Goal: Register for event/course: Register for event/course

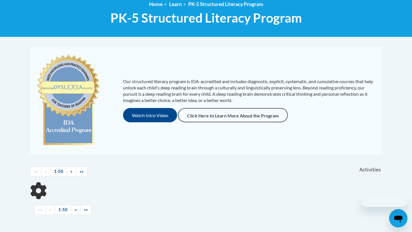
scroll to position [93, 0]
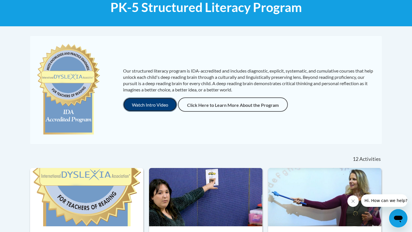
click at [146, 100] on button "Watch Intro Video" at bounding box center [150, 105] width 54 height 14
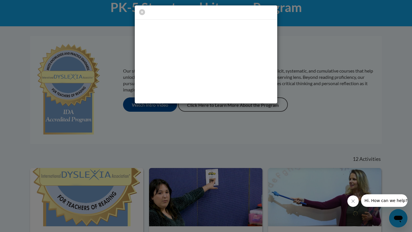
click at [287, 70] on div at bounding box center [206, 54] width 412 height 109
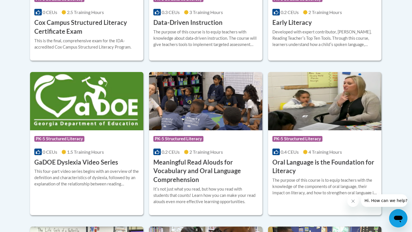
scroll to position [331, 0]
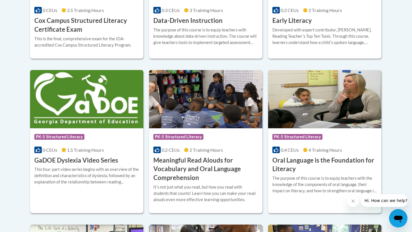
click at [102, 159] on h3 "GaDOE Dyslexia Video Series" at bounding box center [76, 160] width 84 height 9
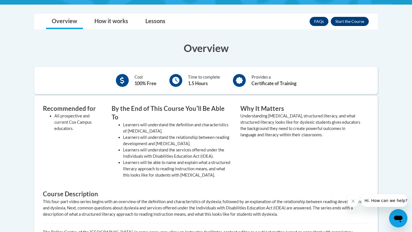
scroll to position [114, 0]
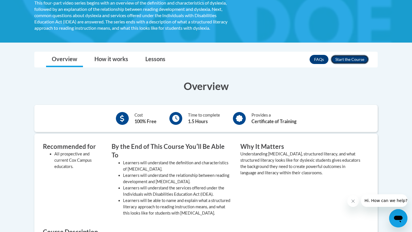
click at [344, 62] on button "Enroll" at bounding box center [350, 59] width 38 height 9
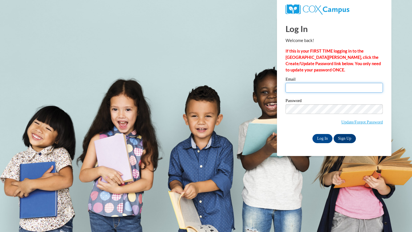
click at [305, 87] on input "Email" at bounding box center [334, 88] width 97 height 10
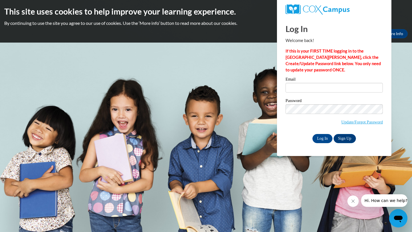
click at [236, 104] on body "This site uses cookies to help improve your learning experience. By continuing …" at bounding box center [206, 116] width 412 height 232
click at [316, 88] on input "Email" at bounding box center [334, 88] width 97 height 10
type input "[EMAIL_ADDRESS][DOMAIN_NAME]"
click at [312, 115] on span "Update/Forgot Password" at bounding box center [334, 116] width 97 height 24
click at [302, 103] on label "Password" at bounding box center [334, 102] width 97 height 6
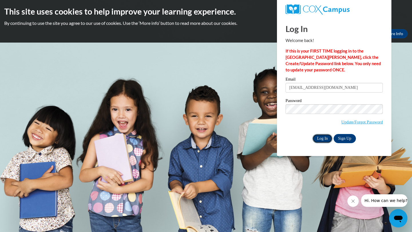
click at [320, 138] on input "Log In" at bounding box center [323, 138] width 20 height 9
click at [313, 134] on input "Log In" at bounding box center [323, 138] width 20 height 9
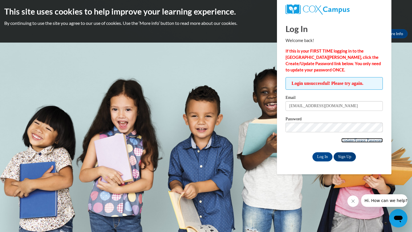
click at [363, 141] on link "Update/Forgot Password" at bounding box center [363, 140] width 42 height 5
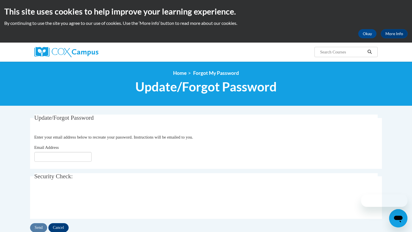
click at [68, 148] on div "Email Address" at bounding box center [206, 153] width 344 height 17
click at [68, 157] on input "Email Address" at bounding box center [62, 157] width 57 height 10
type input "[EMAIL_ADDRESS][DOMAIN_NAME]"
click at [37, 225] on input "Send" at bounding box center [38, 228] width 17 height 9
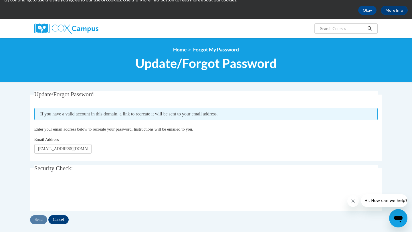
scroll to position [25, 0]
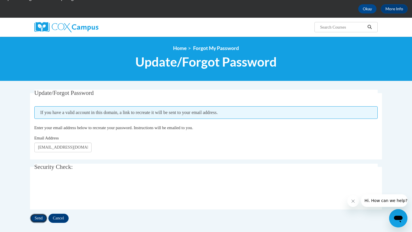
click at [36, 219] on input "Send" at bounding box center [38, 218] width 17 height 9
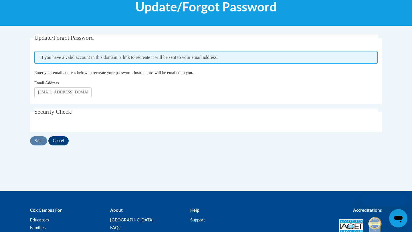
scroll to position [25, 0]
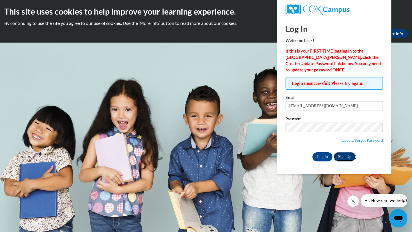
click at [343, 159] on link "Sign Up" at bounding box center [345, 157] width 22 height 9
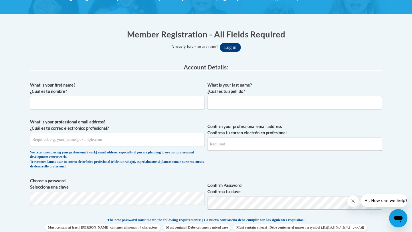
scroll to position [111, 0]
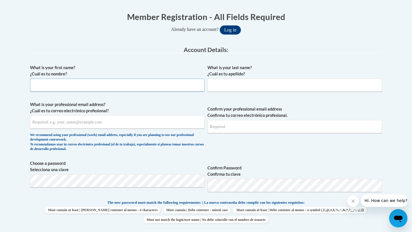
click at [92, 81] on input "What is your first name? ¿Cuál es tu nombre?" at bounding box center [117, 85] width 175 height 13
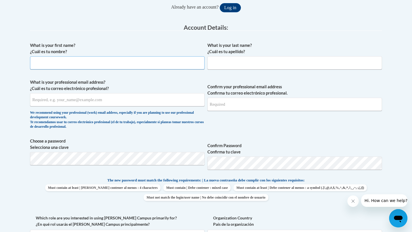
scroll to position [134, 0]
type input "Fabiola"
type input "Barboza Campos"
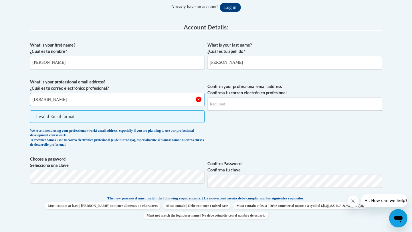
click at [67, 100] on input "fbarboza.students.kennesaw.edu" at bounding box center [117, 99] width 175 height 13
type input "fbarboza.students@kennesaw.edu"
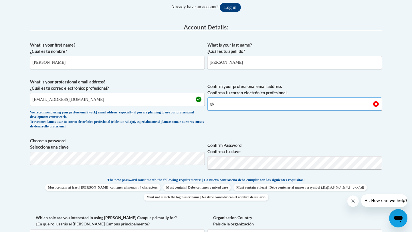
type input "g"
type input "fbarboza"
click at [49, 98] on input "fbarboza.students@kennesaw.edu" at bounding box center [117, 99] width 175 height 13
click at [71, 99] on input "fbarboza@students@kennesaw.edu" at bounding box center [117, 99] width 175 height 13
type input "[EMAIL_ADDRESS][DOMAIN_NAME]"
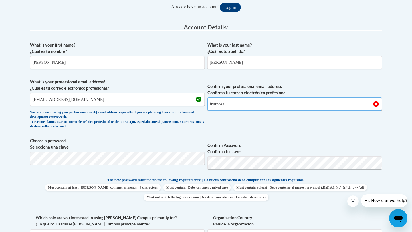
click at [261, 99] on input "fbarboza" at bounding box center [295, 104] width 175 height 13
click at [247, 104] on input "fbarboza" at bounding box center [295, 104] width 175 height 13
type input "[EMAIL_ADDRESS][DOMAIN_NAME]"
click at [220, 3] on button "Log in" at bounding box center [230, 7] width 21 height 9
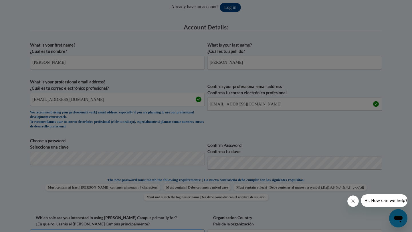
scroll to position [144, 0]
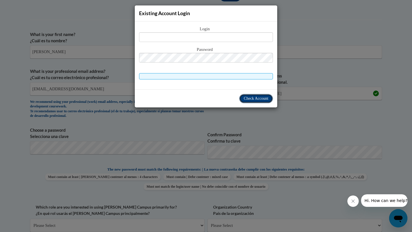
click at [252, 99] on span "Check Account" at bounding box center [256, 98] width 25 height 4
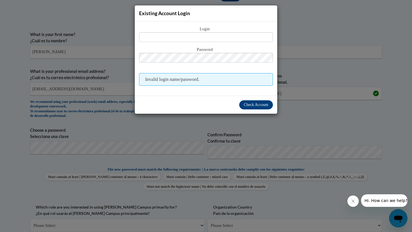
click at [301, 81] on div "Existing Account Login Login Password Invalid login name/password. Check Account" at bounding box center [206, 116] width 412 height 232
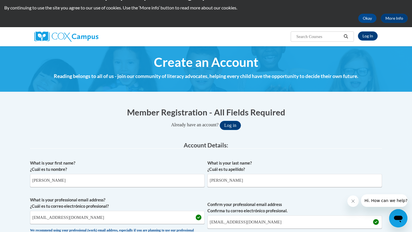
scroll to position [22, 0]
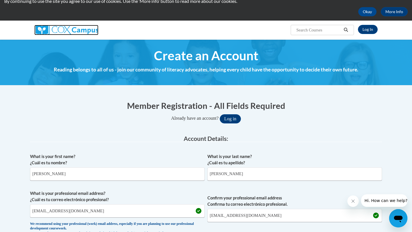
click at [70, 30] on img at bounding box center [66, 30] width 64 height 10
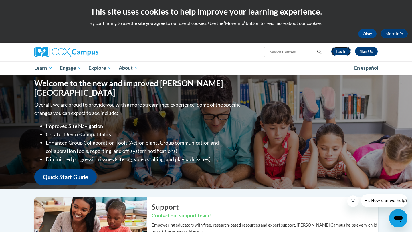
click at [343, 52] on link "Log In" at bounding box center [342, 51] width 20 height 9
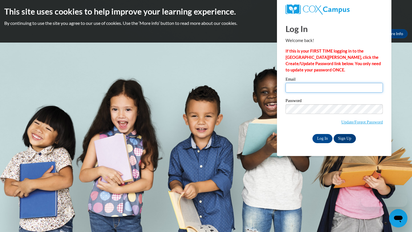
click at [302, 87] on input "Email" at bounding box center [334, 88] width 97 height 10
type input "[EMAIL_ADDRESS][DOMAIN_NAME]"
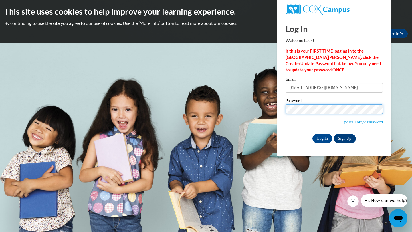
click at [313, 134] on input "Log In" at bounding box center [323, 138] width 20 height 9
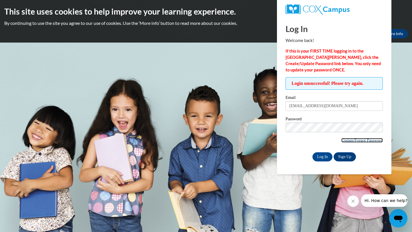
click at [344, 142] on link "Update/Forgot Password" at bounding box center [363, 140] width 42 height 5
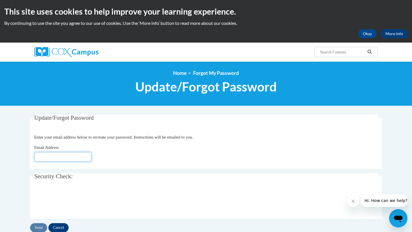
click at [56, 153] on input "Email Address" at bounding box center [62, 157] width 57 height 10
type input "[EMAIL_ADDRESS][DOMAIN_NAME]"
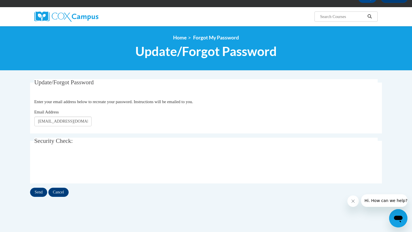
scroll to position [43, 0]
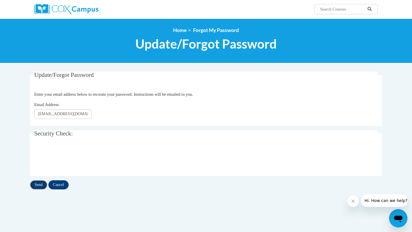
click at [40, 184] on input "Send" at bounding box center [38, 185] width 17 height 9
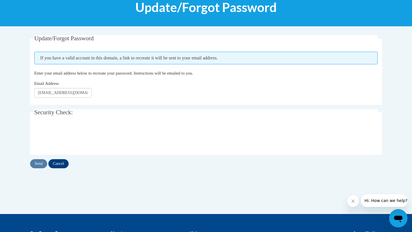
scroll to position [81, 0]
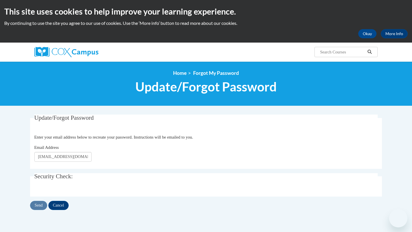
scroll to position [98, 0]
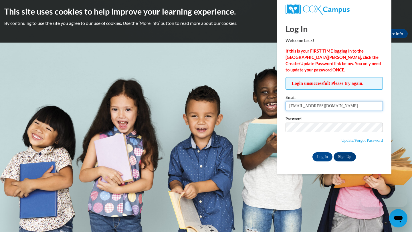
click at [350, 106] on input "fbarboza@students.kennesaw.edu" at bounding box center [334, 106] width 97 height 10
type input "fabiolabarboza01@gmail.com"
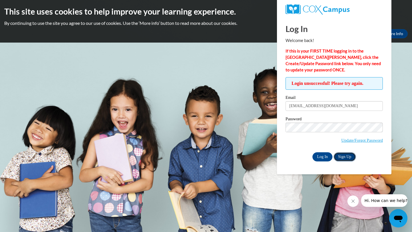
click at [338, 160] on link "Sign Up" at bounding box center [345, 157] width 22 height 9
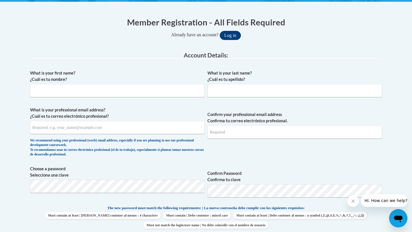
scroll to position [110, 0]
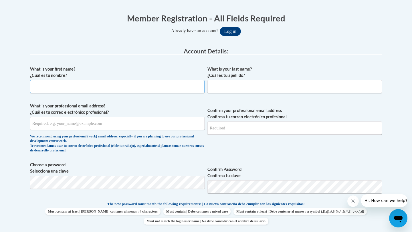
click at [106, 86] on input "What is your first name? ¿Cuál es tu nombre?" at bounding box center [117, 86] width 175 height 13
type input "Fabiola"
type input "Barboza Campos"
type input "fabiolabarboza01@gmail.com"
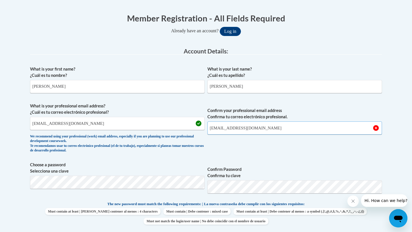
type input "fabiolabarboza01@gmail.com"
click at [220, 27] on button "Log in" at bounding box center [230, 31] width 21 height 9
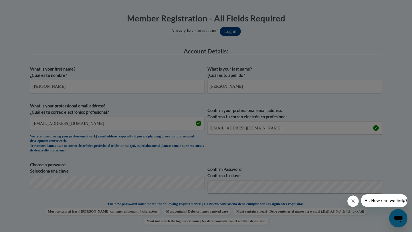
scroll to position [144, 0]
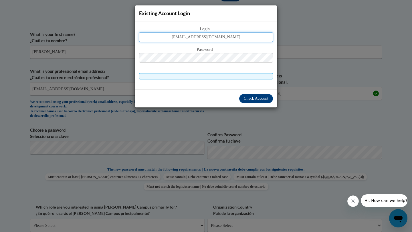
type input "fabiolabarboza01@gmail.com"
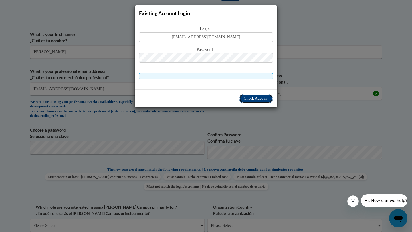
click at [249, 100] on span "Check Account" at bounding box center [256, 98] width 25 height 4
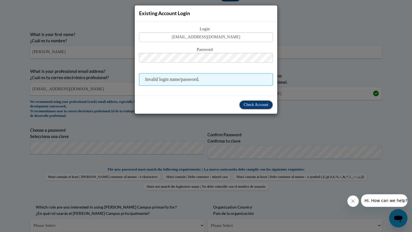
click at [262, 104] on span "Check Account" at bounding box center [256, 105] width 25 height 4
click at [293, 76] on div "Existing Account Login Login fabiolabarboza01@gmail.com Password Invalid login …" at bounding box center [206, 116] width 412 height 232
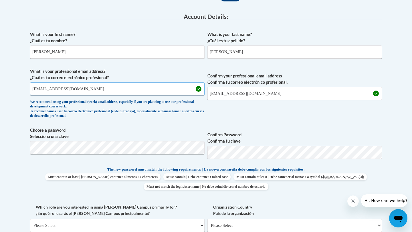
click at [94, 89] on input "fabiolabarboza01@gmail.com" at bounding box center [117, 88] width 175 height 13
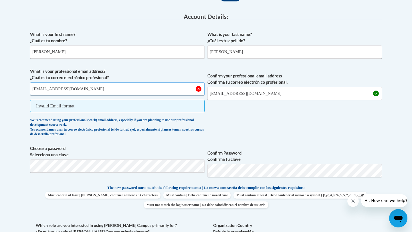
type input "fabibarbozacampos@gmail.com"
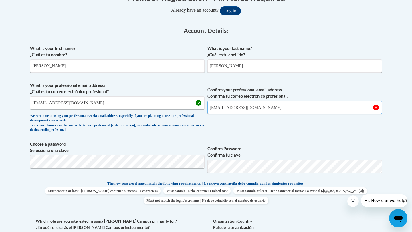
scroll to position [140, 0]
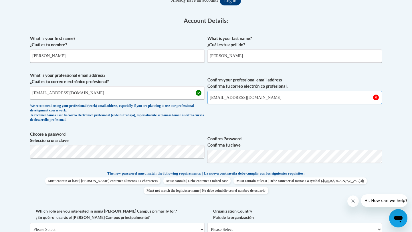
type input "fabibarbozacampos@gmail.com"
click at [244, 128] on div "What is your first name? ¿Cuál es tu nombre? Fabiola What is your last name? ¿C…" at bounding box center [206, 163] width 352 height 261
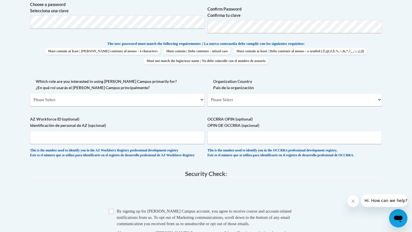
scroll to position [272, 0]
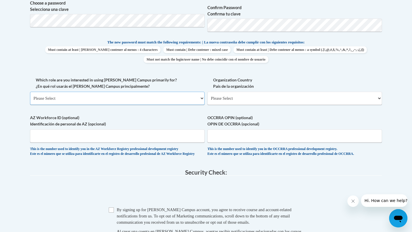
click at [98, 98] on select "Please Select College/University | Colegio/Universidad Community/Nonprofit Part…" at bounding box center [117, 98] width 175 height 13
select select "5a18ea06-2b54-4451-96f2-d152daf9eac5"
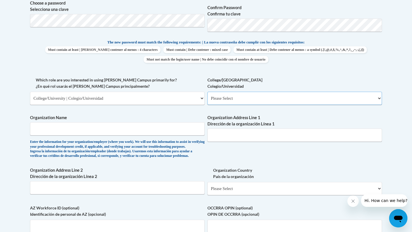
click at [227, 102] on select "Please Select College/University Staff | Empleado universitario College/Univers…" at bounding box center [295, 98] width 175 height 13
select select "c8743970-7742-49d2-af9e-5c4138019e9a"
click at [136, 129] on input "Organization Name" at bounding box center [117, 129] width 175 height 13
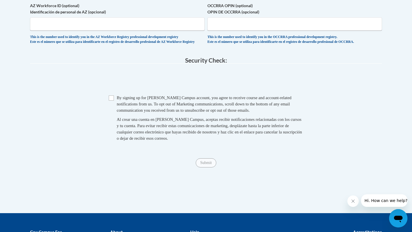
scroll to position [478, 0]
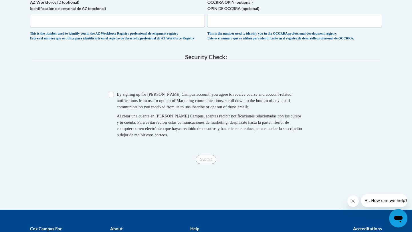
click at [108, 108] on div "Checkbox By signing up for a Cox Campus account, you agree to receive course an…" at bounding box center [206, 117] width 352 height 53
click at [112, 97] on input "Checkbox" at bounding box center [111, 94] width 5 height 5
checkbox input "true"
click at [214, 164] on input "Submit" at bounding box center [206, 159] width 21 height 9
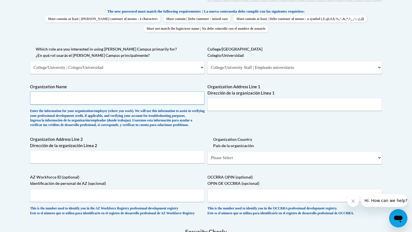
scroll to position [299, 0]
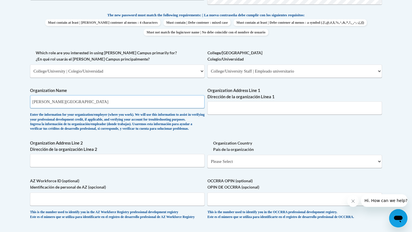
type input "Kennesaw State University"
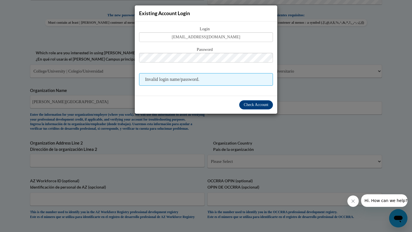
click at [306, 91] on div "Existing Account Login Login fabiolabarboza01@gmail.com Password Invalid login …" at bounding box center [206, 116] width 412 height 232
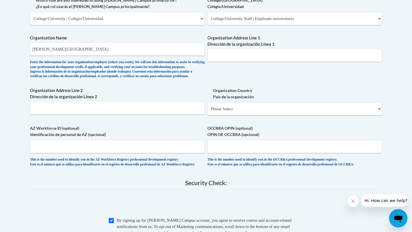
scroll to position [322, 0]
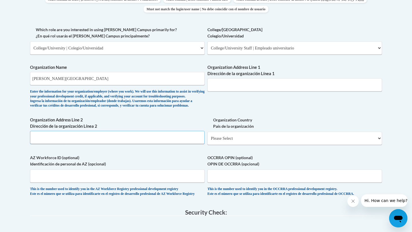
click at [153, 144] on input "Organization Address Line 2 Dirección de la organización Línea 2" at bounding box center [117, 137] width 175 height 13
click at [242, 145] on select "Please Select United States | Estados Unidos Outside of the United States | Fue…" at bounding box center [295, 138] width 175 height 13
select select "ad49bcad-a171-4b2e-b99c-48b446064914"
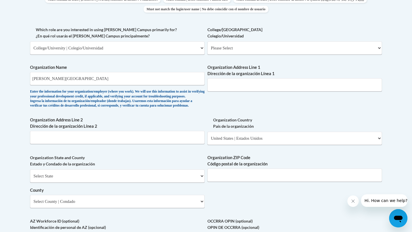
click at [220, 113] on div "What is your first name? ¿Cuál es tu nombre? Fabiola What is your last name? ¿C…" at bounding box center [206, 58] width 352 height 415
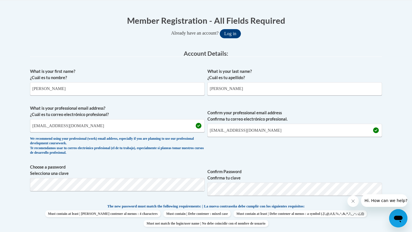
scroll to position [104, 0]
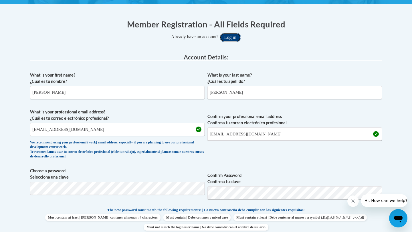
click at [232, 36] on button "Log in" at bounding box center [230, 37] width 21 height 9
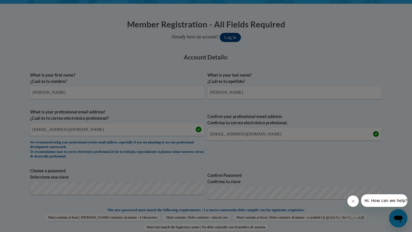
scroll to position [181, 0]
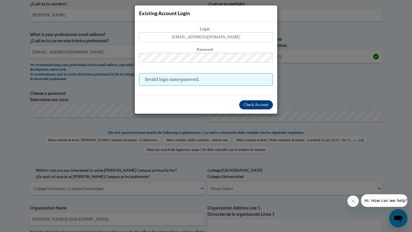
click at [291, 74] on div "Existing Account Login Login fabiolabarboza01@gmail.com Password Invalid login …" at bounding box center [206, 116] width 412 height 232
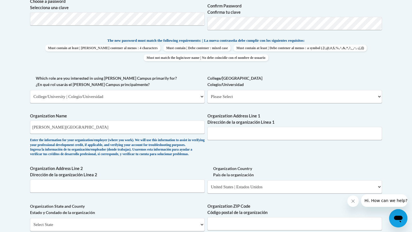
scroll to position [279, 0]
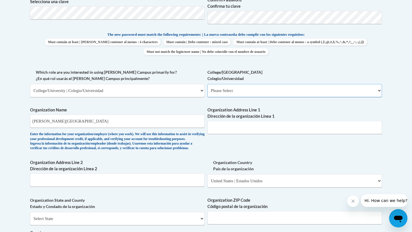
click at [232, 89] on select "Please Select College/University Staff | Empleado universitario College/Univers…" at bounding box center [295, 90] width 175 height 13
select select "99b32b07-cffc-426c-8bf6-0cd77760d84b"
click at [197, 151] on div "Enter the information for your organization/employer (where you work). We will …" at bounding box center [117, 141] width 175 height 19
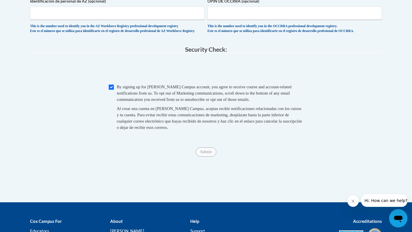
scroll to position [556, 0]
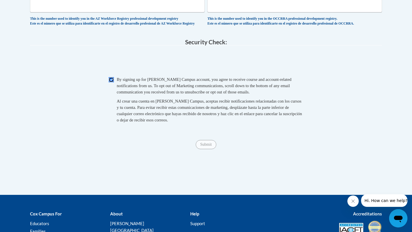
click at [113, 82] on input "Checkbox" at bounding box center [111, 79] width 5 height 5
checkbox input "false"
click at [203, 149] on input "Submit" at bounding box center [206, 144] width 21 height 9
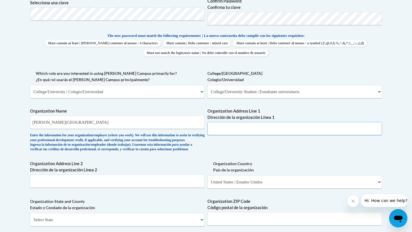
scroll to position [275, 0]
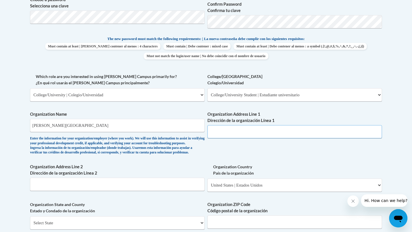
click at [233, 131] on input "Organization Address Line 1 Dirección de la organización Línea 1" at bounding box center [295, 131] width 175 height 13
type input "Kennesaw State University"
click at [218, 176] on label "Organization Country País de la organización" at bounding box center [295, 170] width 175 height 13
click at [218, 179] on select "Please Select United States | Estados Unidos Outside of the United States | Fue…" at bounding box center [295, 185] width 175 height 13
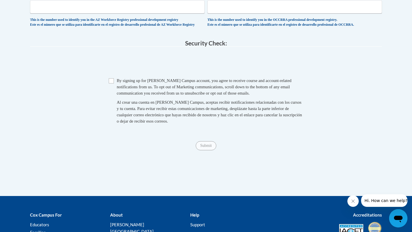
scroll to position [556, 0]
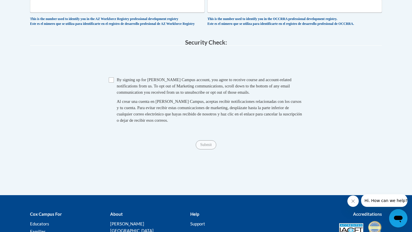
click at [108, 94] on div "Checkbox By signing up for a Cox Campus account, you agree to receive course an…" at bounding box center [206, 103] width 352 height 53
click at [111, 83] on input "Checkbox" at bounding box center [111, 80] width 5 height 5
checkbox input "true"
click at [207, 150] on input "Submit" at bounding box center [206, 145] width 21 height 9
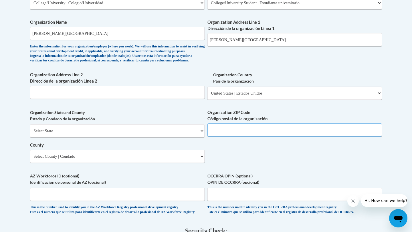
scroll to position [367, 0]
click at [234, 137] on input "Organization ZIP Code Código postal de la organización" at bounding box center [295, 130] width 175 height 13
type input "300"
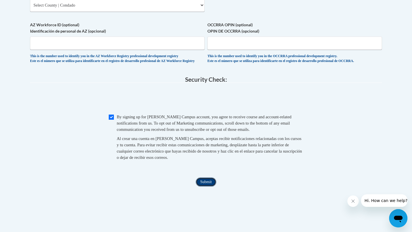
click at [204, 187] on input "Submit" at bounding box center [206, 182] width 21 height 9
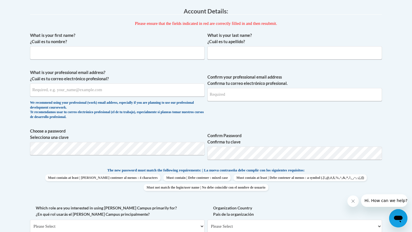
scroll to position [118, 0]
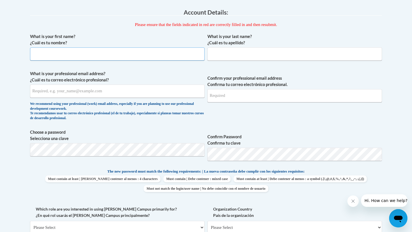
click at [113, 58] on input "What is your first name? ¿Cuál es tu nombre?" at bounding box center [117, 54] width 175 height 13
type input "Fabiola"
type input "Barboza Campos"
type input "fabibarbozacampos@gmail.com"
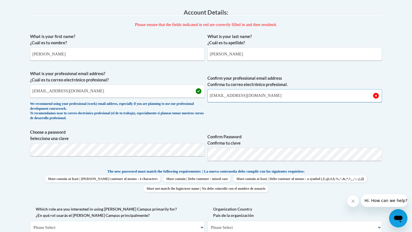
type input "fabibarbozacampos@gmail.com"
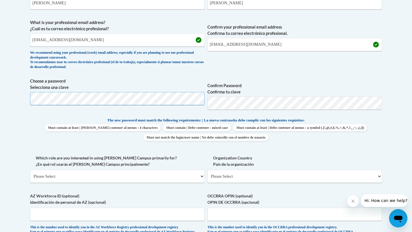
scroll to position [183, 0]
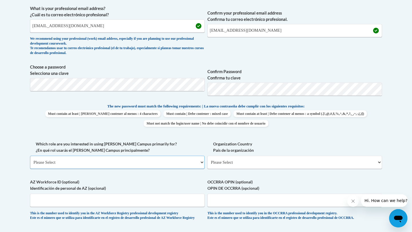
click at [64, 163] on select "Please Select College/University | Colegio/Universidad Community/Nonprofit Part…" at bounding box center [117, 162] width 175 height 13
select select "5a18ea06-2b54-4451-96f2-d152daf9eac5"
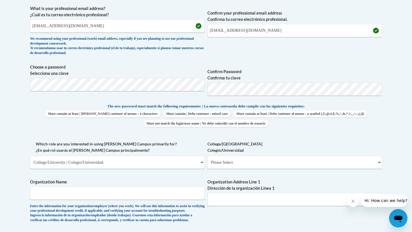
click at [178, 147] on label "Which role are you interested in using Cox Campus primarily for? ¿En qué rol us…" at bounding box center [117, 147] width 175 height 13
click at [178, 156] on select "Please Select College/University | Colegio/Universidad Community/Nonprofit Part…" at bounding box center [117, 162] width 175 height 13
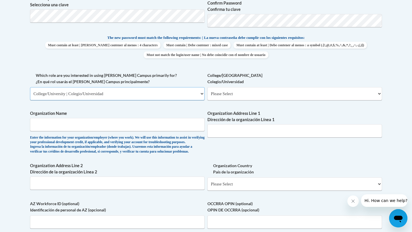
scroll to position [255, 0]
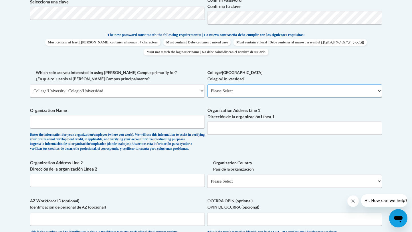
click at [228, 88] on select "Please Select College/University Staff | Empleado universitario College/Univers…" at bounding box center [295, 90] width 175 height 13
select select "99b32b07-cffc-426c-8bf6-0cd77760d84b"
click at [120, 120] on input "Organization Name" at bounding box center [117, 121] width 175 height 13
type input "Kennesaw State University"
click at [220, 119] on label "Organization Address Line 1 Dirección de la organización Línea 1" at bounding box center [295, 114] width 175 height 13
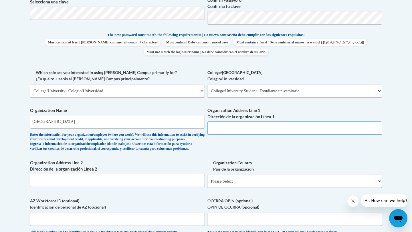
click at [220, 122] on input "Organization Address Line 1 Dirección de la organización Línea 1" at bounding box center [295, 128] width 175 height 13
paste input "3391 Town Point Dr NW, Kennesaw, GA 30144"
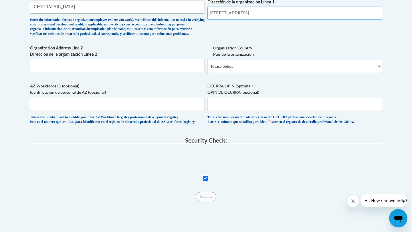
scroll to position [380, 0]
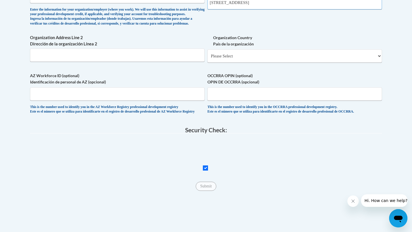
type input "3391 Town Point Dr NW, Kennesaw, GA 30144"
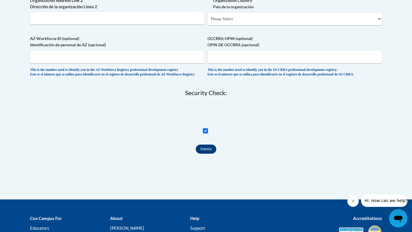
scroll to position [438, 0]
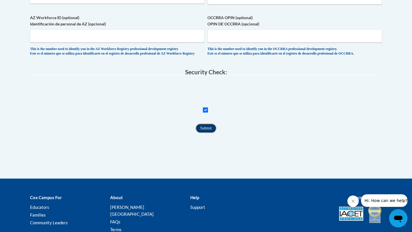
click at [206, 133] on input "Submit" at bounding box center [206, 128] width 21 height 9
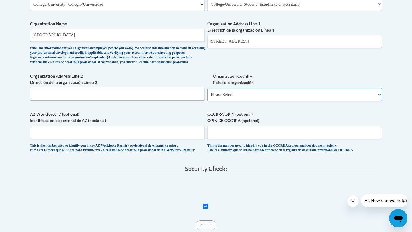
scroll to position [341, 0]
click at [247, 102] on select "Please Select United States | Estados Unidos Outside of the United States | Fue…" at bounding box center [295, 95] width 175 height 13
select select "ad49bcad-a171-4b2e-b99c-48b446064914"
select select
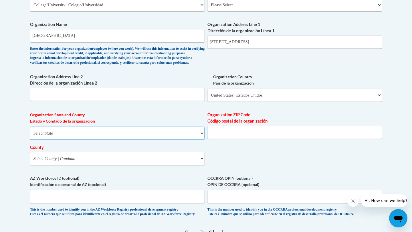
click at [97, 140] on select "Select State Alabama Alaska Arizona Arkansas California Colorado Connecticut De…" at bounding box center [117, 133] width 175 height 13
select select "Georgia"
click at [238, 139] on input "Organization ZIP Code Código postal de la organización" at bounding box center [295, 132] width 175 height 13
type input "30144"
click at [135, 170] on div "Organization State and County Estado y Condado de la organización Select State …" at bounding box center [117, 141] width 175 height 58
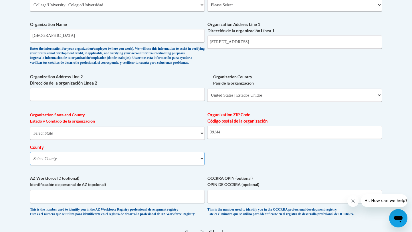
click at [129, 165] on select "Select County Appling Atkinson Bacon Baker Baldwin Banks Barrow Bartow Ben Hill…" at bounding box center [117, 158] width 175 height 13
click at [77, 165] on select "Select County Appling Atkinson Bacon Baker Baldwin Banks Barrow Bartow Ben Hill…" at bounding box center [117, 158] width 175 height 13
select select "Cobb"
click at [244, 181] on div "What is your first name? ¿Cuál es tu nombre? Fabiola What is your last name? ¿C…" at bounding box center [206, 15] width 352 height 415
drag, startPoint x: 301, startPoint y: 45, endPoint x: 247, endPoint y: 45, distance: 55.0
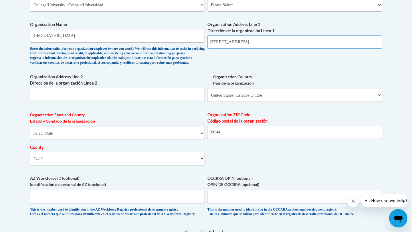
click at [247, 45] on input "3391 Town Point Dr NW, Kennesaw, GA 30144" at bounding box center [295, 42] width 175 height 13
click at [261, 43] on input "3391 Town Point Dr NW, Kennesaw, GA 30144" at bounding box center [295, 42] width 175 height 13
drag, startPoint x: 256, startPoint y: 42, endPoint x: 307, endPoint y: 42, distance: 51.2
click at [306, 43] on input "3391 Town Point Dr NW, Kennesaw, GA 30144" at bounding box center [295, 42] width 175 height 13
type input "3391 Town Point Dr NW"
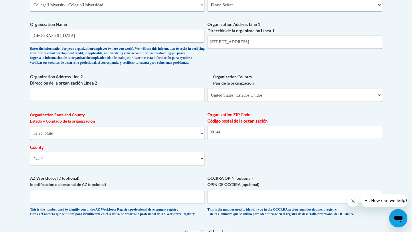
click at [238, 69] on div "What is your first name? ¿Cuál es tu nombre? Fabiola What is your last name? ¿C…" at bounding box center [206, 15] width 352 height 415
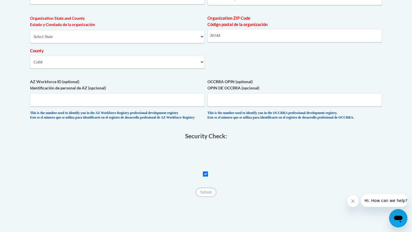
scroll to position [443, 0]
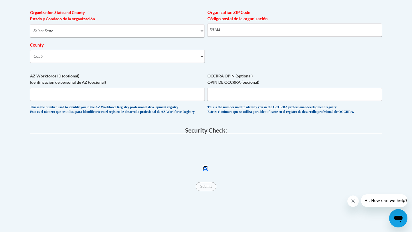
click at [205, 171] on input "Checkbox" at bounding box center [205, 168] width 5 height 5
checkbox input "true"
click at [200, 192] on input "Submit" at bounding box center [206, 186] width 21 height 9
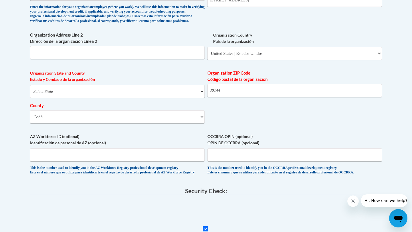
scroll to position [382, 0]
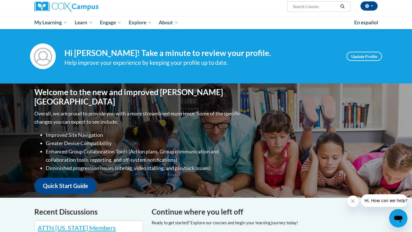
scroll to position [48, 0]
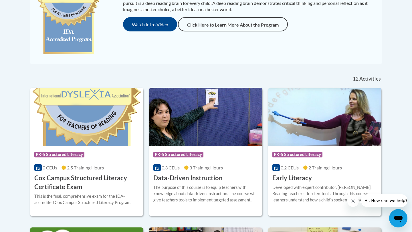
scroll to position [244, 0]
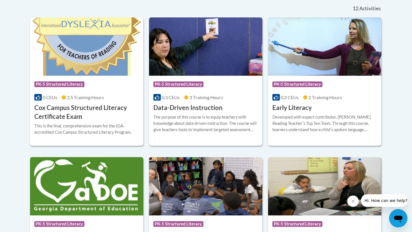
click at [84, 193] on img at bounding box center [86, 186] width 113 height 58
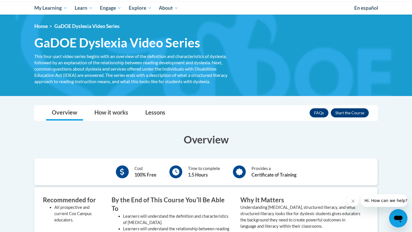
scroll to position [65, 0]
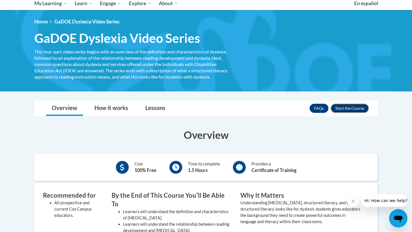
click at [338, 109] on button "Enroll" at bounding box center [350, 108] width 38 height 9
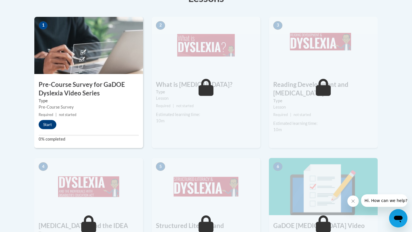
scroll to position [185, 0]
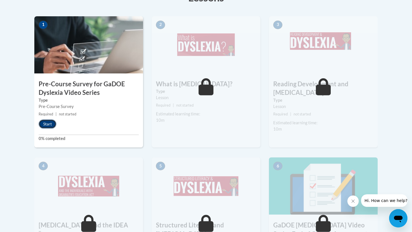
click at [51, 126] on button "Start" at bounding box center [48, 124] width 18 height 9
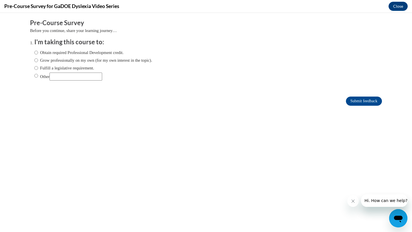
scroll to position [0, 0]
click at [77, 52] on label "Obtain required Professional Development credit." at bounding box center [78, 53] width 89 height 6
click at [38, 52] on input "Obtain required Professional Development credit." at bounding box center [36, 53] width 4 height 6
radio input "true"
click at [365, 102] on input "Submit feedback" at bounding box center [364, 101] width 36 height 9
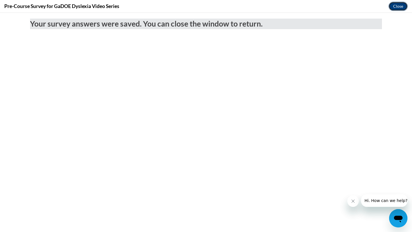
click at [400, 7] on button "Close" at bounding box center [398, 6] width 19 height 9
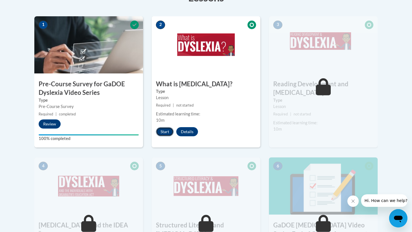
click at [167, 132] on button "Start" at bounding box center [165, 131] width 18 height 9
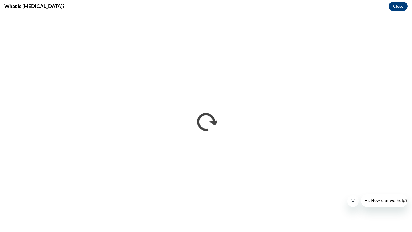
click at [356, 201] on button "Close message from company" at bounding box center [353, 201] width 11 height 11
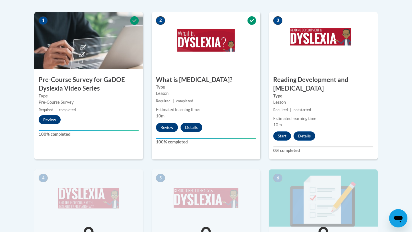
scroll to position [192, 0]
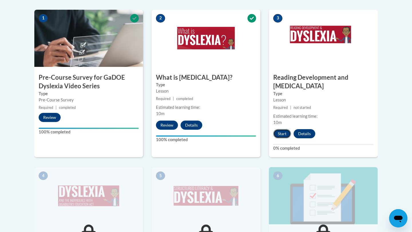
click at [283, 129] on button "Start" at bounding box center [282, 133] width 18 height 9
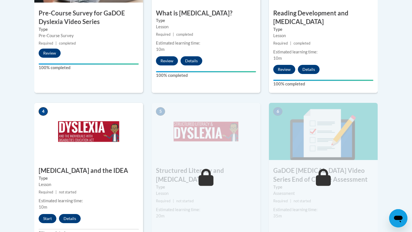
scroll to position [272, 0]
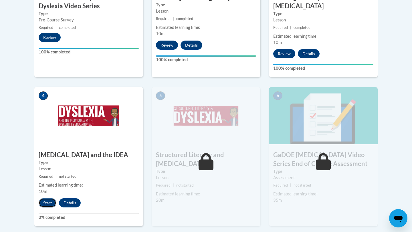
click at [45, 199] on button "Start" at bounding box center [48, 203] width 18 height 9
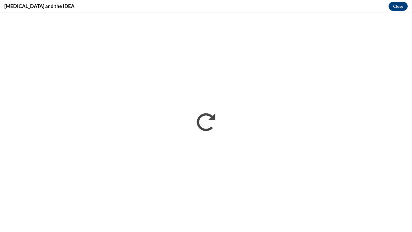
scroll to position [0, 0]
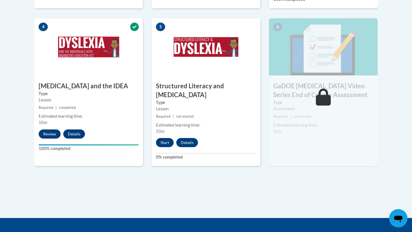
scroll to position [388, 0]
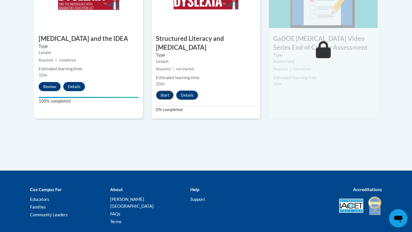
click at [165, 91] on button "Start" at bounding box center [165, 95] width 18 height 9
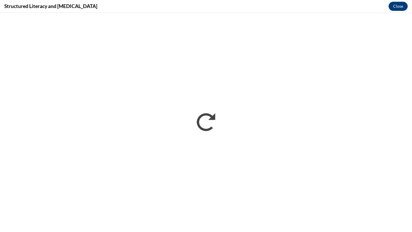
scroll to position [0, 0]
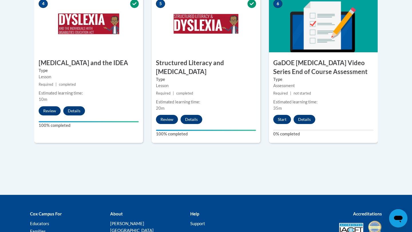
scroll to position [397, 0]
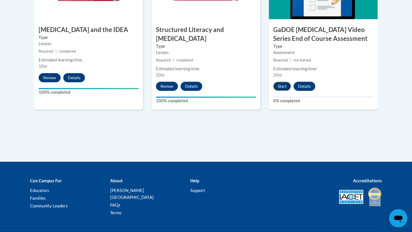
click at [283, 82] on button "Start" at bounding box center [282, 86] width 18 height 9
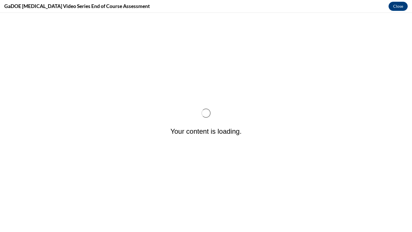
scroll to position [0, 0]
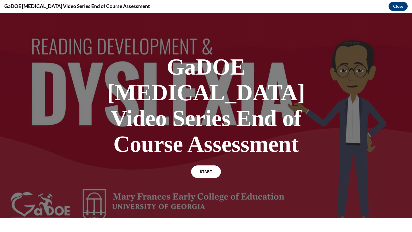
click at [206, 139] on div "GaDOE Dyslexia Video Series End of Course Assessment START" at bounding box center [206, 115] width 200 height 135
click at [206, 170] on span "START" at bounding box center [206, 172] width 13 height 4
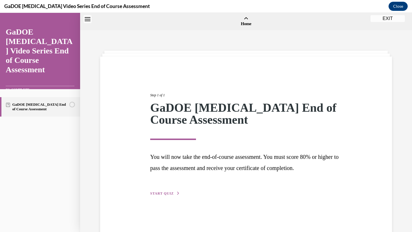
scroll to position [18, 0]
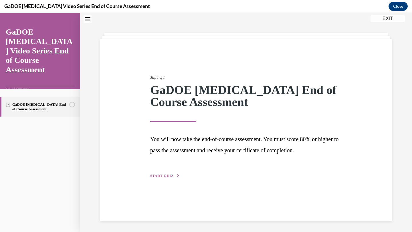
click at [168, 175] on span "START QUIZ" at bounding box center [161, 176] width 23 height 4
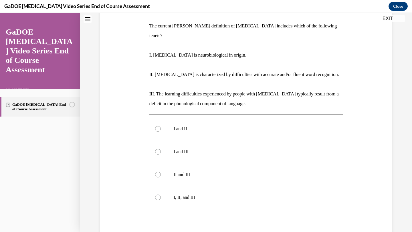
scroll to position [87, 0]
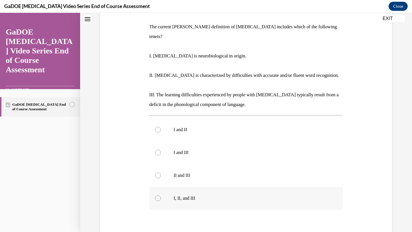
click at [186, 187] on label "I, II, and III" at bounding box center [246, 198] width 194 height 23
click at [161, 196] on input "I, II, and III" at bounding box center [158, 199] width 6 height 6
radio input "true"
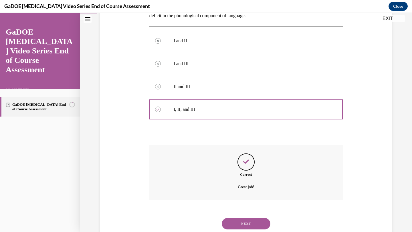
scroll to position [184, 0]
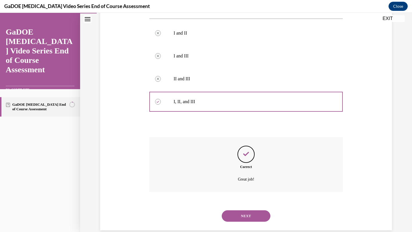
click at [242, 220] on div "SUBMIT NEXT" at bounding box center [246, 216] width 194 height 30
click at [236, 211] on button "NEXT" at bounding box center [246, 216] width 49 height 11
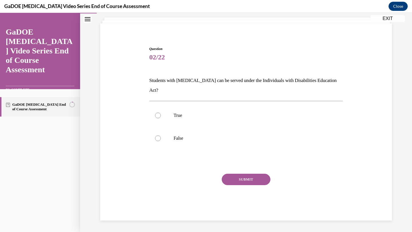
scroll to position [23, 0]
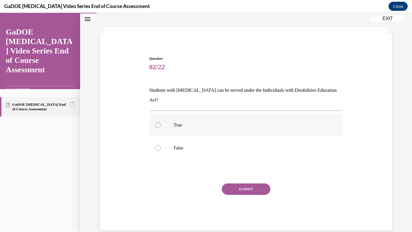
click at [193, 114] on label "True" at bounding box center [246, 125] width 194 height 23
click at [161, 123] on input "True" at bounding box center [158, 126] width 6 height 6
radio input "true"
click at [234, 170] on div "Question 02/22 Students with dyslexia can be served under the Individuals with …" at bounding box center [246, 143] width 194 height 175
click at [234, 184] on button "SUBMIT" at bounding box center [246, 189] width 49 height 11
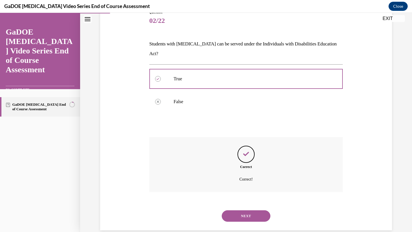
click at [230, 211] on button "NEXT" at bounding box center [246, 216] width 49 height 11
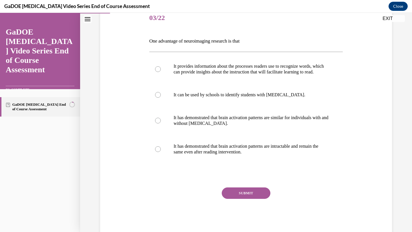
scroll to position [75, 0]
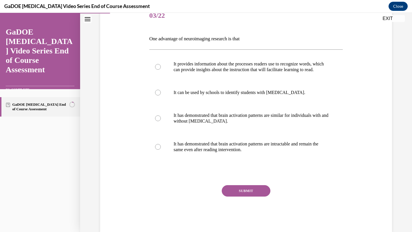
click at [186, 40] on p "One advantage of neuroimaging research is that" at bounding box center [246, 39] width 194 height 10
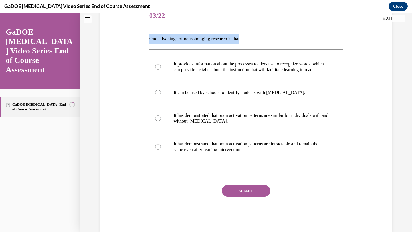
click at [186, 40] on p "One advantage of neuroimaging research is that" at bounding box center [246, 39] width 194 height 10
copy p "One advantage of neuroimaging research is that"
click at [223, 153] on p "It has demonstrated that brain activation patterns are intractable and remain t…" at bounding box center [251, 146] width 155 height 11
click at [161, 150] on input "It has demonstrated that brain activation patterns are intractable and remain t…" at bounding box center [158, 147] width 6 height 6
radio input "true"
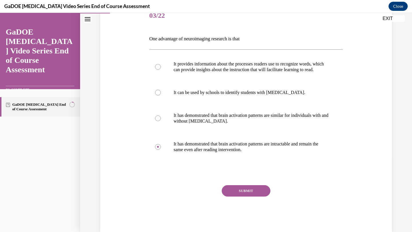
click at [242, 197] on button "SUBMIT" at bounding box center [246, 191] width 49 height 11
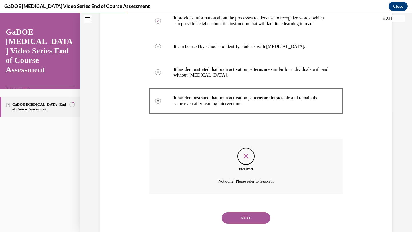
scroll to position [129, 0]
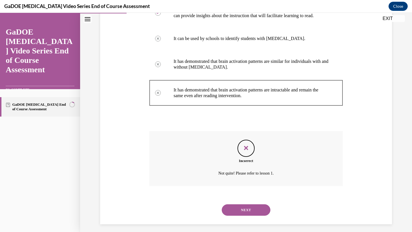
click at [246, 222] on div "NEXT" at bounding box center [246, 210] width 194 height 23
click at [239, 216] on button "NEXT" at bounding box center [246, 210] width 49 height 11
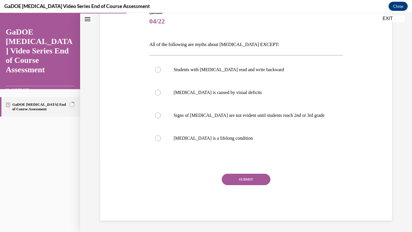
scroll to position [64, 0]
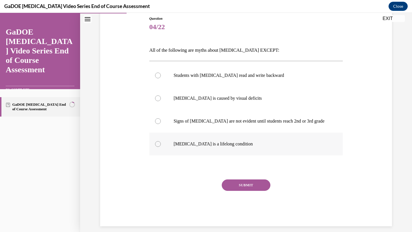
click at [204, 152] on label "Dyslexia is a lifelong condition" at bounding box center [246, 144] width 194 height 23
click at [161, 147] on input "Dyslexia is a lifelong condition" at bounding box center [158, 144] width 6 height 6
radio input "true"
click at [234, 183] on button "SUBMIT" at bounding box center [246, 185] width 49 height 11
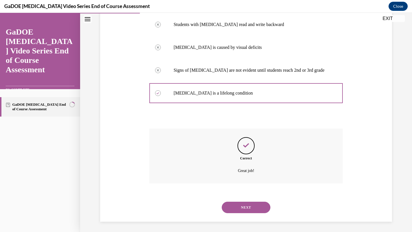
scroll to position [116, 0]
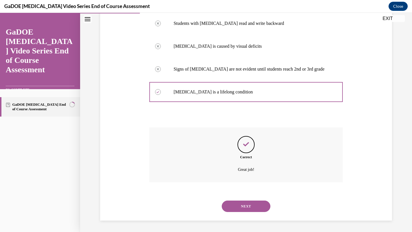
click at [239, 202] on button "NEXT" at bounding box center [246, 206] width 49 height 11
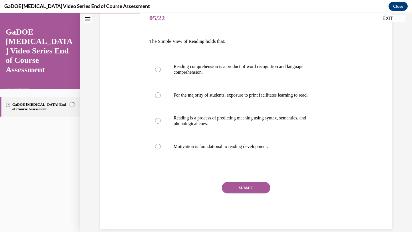
scroll to position [71, 0]
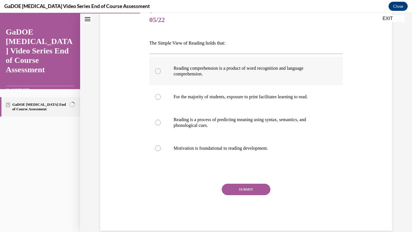
click at [225, 77] on label "Reading comprehension is a product of word recognition and language comprehensi…" at bounding box center [246, 71] width 194 height 29
click at [161, 74] on input "Reading comprehension is a product of word recognition and language comprehensi…" at bounding box center [158, 71] width 6 height 6
radio input "true"
click at [240, 186] on button "SUBMIT" at bounding box center [246, 189] width 49 height 11
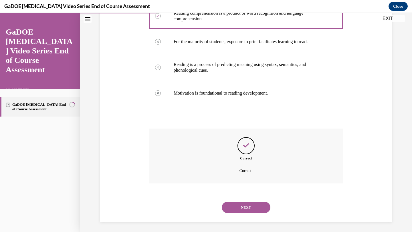
scroll to position [127, 0]
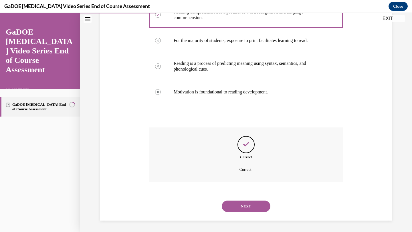
click at [241, 209] on button "NEXT" at bounding box center [246, 206] width 49 height 11
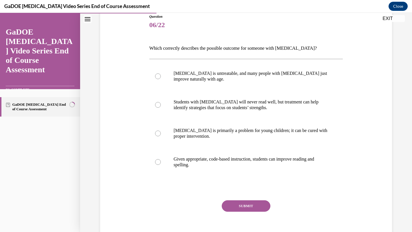
scroll to position [65, 0]
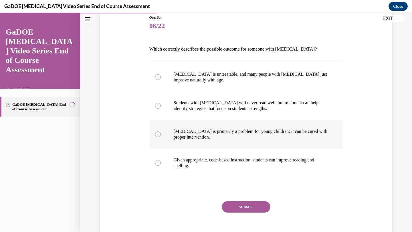
click at [206, 140] on p "Dyslexia is primarily a problem for young children; it can be cured with proper…" at bounding box center [251, 134] width 155 height 11
click at [161, 137] on input "Dyslexia is primarily a problem for young children; it can be cured with proper…" at bounding box center [158, 135] width 6 height 6
radio input "true"
click at [212, 167] on p "Given appropriate, code-based instruction, students can improve reading and spe…" at bounding box center [251, 162] width 155 height 11
click at [161, 166] on input "Given appropriate, code-based instruction, students can improve reading and spe…" at bounding box center [158, 163] width 6 height 6
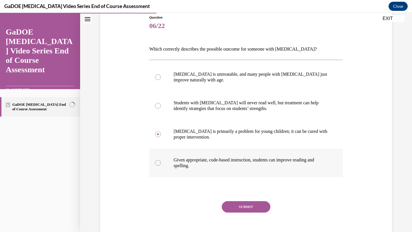
radio input "true"
click at [229, 209] on button "SUBMIT" at bounding box center [246, 207] width 49 height 11
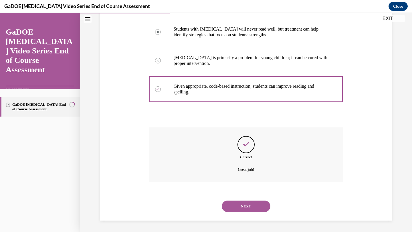
click at [236, 204] on button "NEXT" at bounding box center [246, 206] width 49 height 11
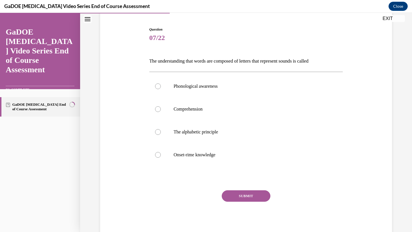
scroll to position [52, 0]
click at [216, 91] on label "Phonological awareness" at bounding box center [246, 86] width 194 height 23
click at [161, 90] on input "Phonological awareness" at bounding box center [158, 87] width 6 height 6
radio input "true"
click at [238, 202] on button "SUBMIT" at bounding box center [246, 196] width 49 height 11
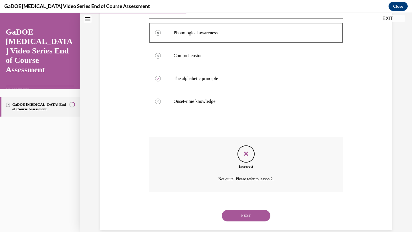
scroll to position [116, 0]
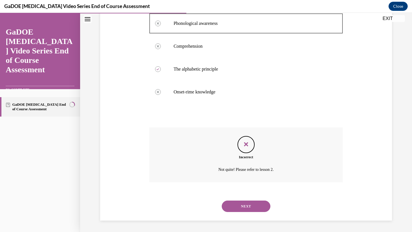
click at [247, 209] on button "NEXT" at bounding box center [246, 206] width 49 height 11
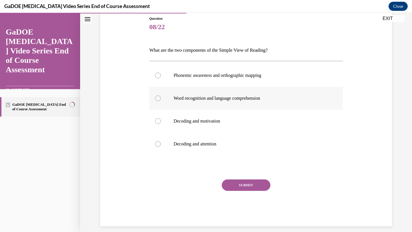
click at [202, 98] on p "Word recognition and language comprehension" at bounding box center [251, 99] width 155 height 6
click at [161, 98] on input "Word recognition and language comprehension" at bounding box center [158, 99] width 6 height 6
radio input "true"
click at [239, 189] on button "SUBMIT" at bounding box center [246, 185] width 49 height 11
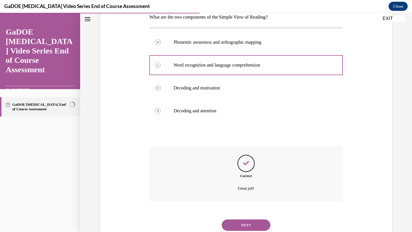
scroll to position [116, 0]
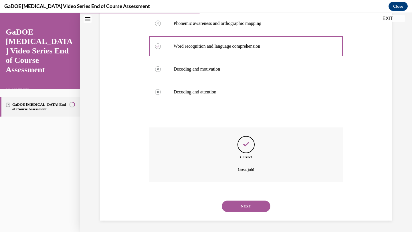
click at [240, 201] on button "NEXT" at bounding box center [246, 206] width 49 height 11
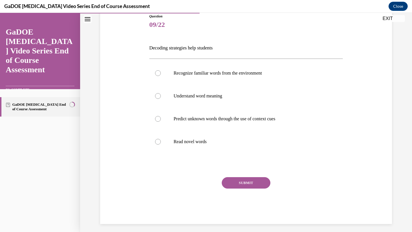
scroll to position [66, 0]
click at [201, 147] on label "Read novel words" at bounding box center [246, 142] width 194 height 23
click at [161, 145] on input "Read novel words" at bounding box center [158, 142] width 6 height 6
radio input "true"
click at [237, 182] on button "SUBMIT" at bounding box center [246, 183] width 49 height 11
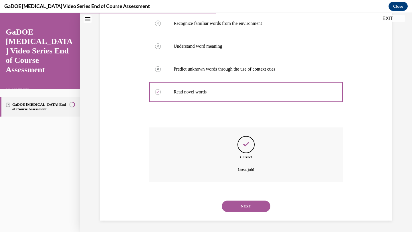
click at [239, 207] on button "NEXT" at bounding box center [246, 206] width 49 height 11
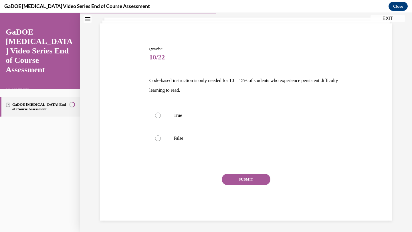
scroll to position [33, 0]
click at [202, 139] on p "False" at bounding box center [251, 139] width 155 height 6
click at [161, 139] on input "False" at bounding box center [158, 139] width 6 height 6
radio input "true"
click at [234, 181] on button "SUBMIT" at bounding box center [246, 179] width 49 height 11
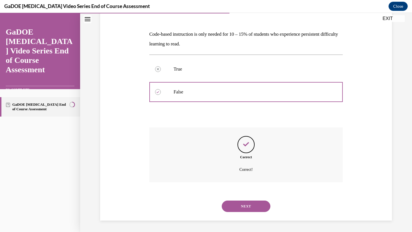
click at [236, 206] on button "NEXT" at bounding box center [246, 206] width 49 height 11
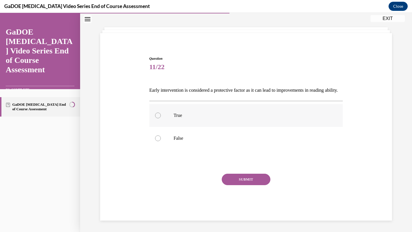
click at [201, 114] on p "True" at bounding box center [251, 116] width 155 height 6
click at [161, 114] on input "True" at bounding box center [158, 116] width 6 height 6
radio input "true"
click at [236, 182] on button "SUBMIT" at bounding box center [246, 179] width 49 height 11
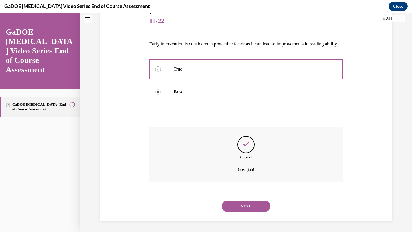
click at [235, 203] on button "NEXT" at bounding box center [246, 206] width 49 height 11
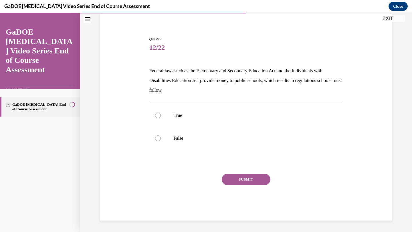
scroll to position [43, 0]
click at [191, 129] on label "False" at bounding box center [246, 138] width 194 height 23
click at [161, 136] on input "False" at bounding box center [158, 139] width 6 height 6
radio input "true"
click at [188, 119] on label "True" at bounding box center [246, 115] width 194 height 23
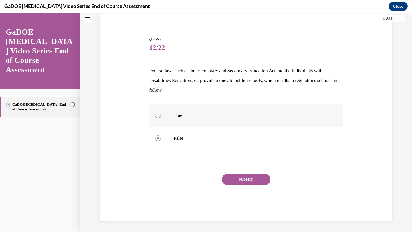
click at [161, 119] on input "True" at bounding box center [158, 116] width 6 height 6
radio input "true"
click at [247, 180] on button "SUBMIT" at bounding box center [246, 179] width 49 height 11
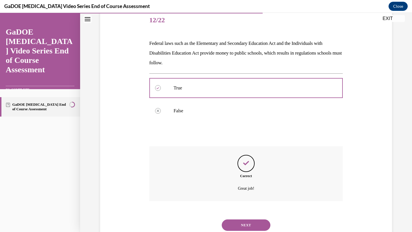
scroll to position [89, 0]
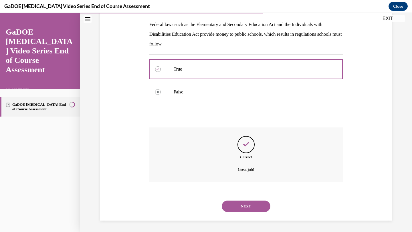
click at [240, 201] on div "NEXT" at bounding box center [246, 206] width 194 height 23
click at [235, 202] on button "NEXT" at bounding box center [246, 206] width 49 height 11
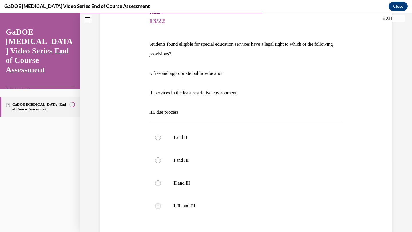
scroll to position [85, 0]
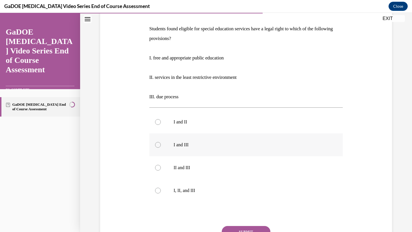
click at [185, 149] on label "I and III" at bounding box center [246, 145] width 194 height 23
click at [161, 148] on input "I and III" at bounding box center [158, 145] width 6 height 6
radio input "true"
click at [186, 118] on label "I and II" at bounding box center [246, 122] width 194 height 23
click at [161, 119] on input "I and II" at bounding box center [158, 122] width 6 height 6
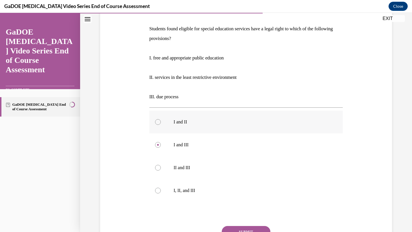
radio input "true"
click at [244, 226] on button "SUBMIT" at bounding box center [246, 231] width 49 height 11
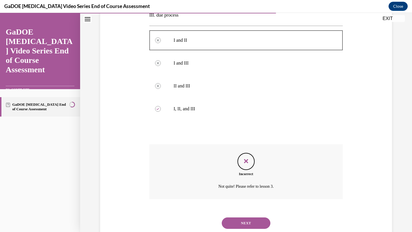
scroll to position [184, 0]
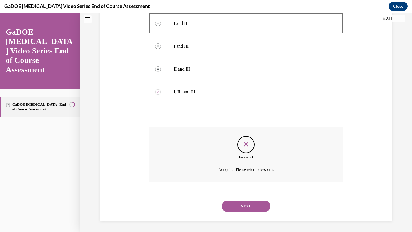
click at [239, 202] on button "NEXT" at bounding box center [246, 206] width 49 height 11
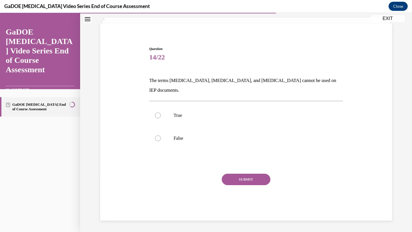
scroll to position [23, 0]
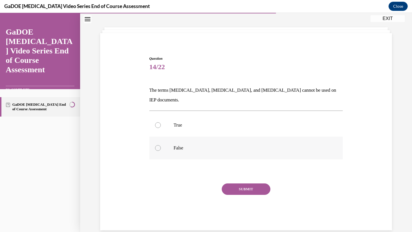
click at [176, 145] on p "False" at bounding box center [251, 148] width 155 height 6
click at [161, 145] on input "False" at bounding box center [158, 148] width 6 height 6
radio input "true"
click at [244, 184] on button "SUBMIT" at bounding box center [246, 189] width 49 height 11
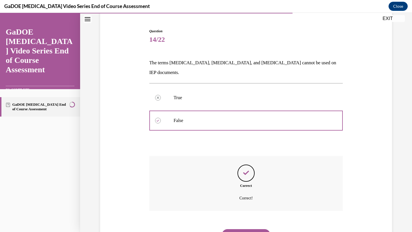
scroll to position [70, 0]
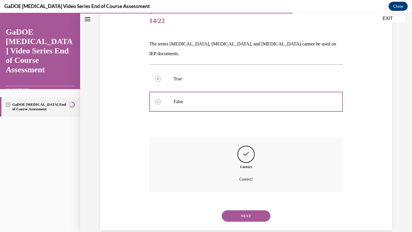
click at [235, 211] on button "NEXT" at bounding box center [246, 216] width 49 height 11
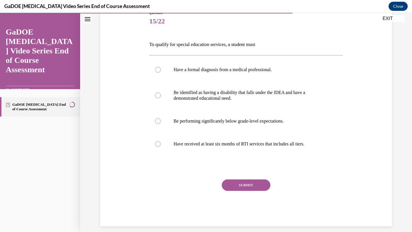
scroll to position [69, 0]
click at [223, 148] on label "Have received at least six months of RTI services that includes all tiers." at bounding box center [246, 144] width 194 height 23
click at [161, 147] on input "Have received at least six months of RTI services that includes all tiers." at bounding box center [158, 145] width 6 height 6
radio input "true"
click at [243, 185] on button "SUBMIT" at bounding box center [246, 185] width 49 height 11
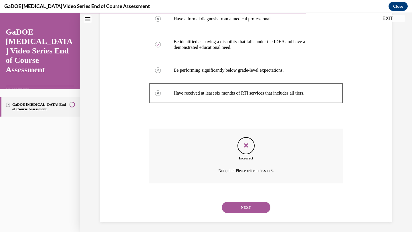
scroll to position [121, 0]
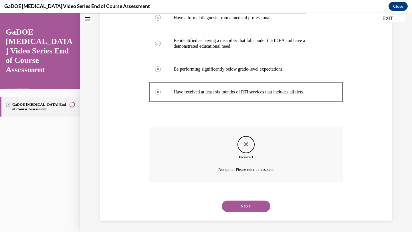
click at [240, 201] on button "NEXT" at bounding box center [246, 206] width 49 height 11
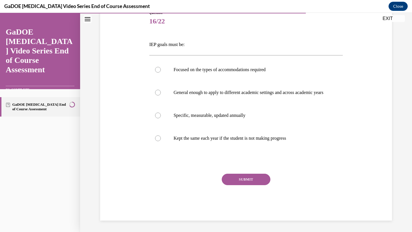
scroll to position [71, 0]
click at [218, 118] on p "Specific, measurable, updated annually" at bounding box center [251, 116] width 155 height 6
click at [161, 118] on input "Specific, measurable, updated annually" at bounding box center [158, 116] width 6 height 6
radio input "true"
click at [234, 191] on div "SUBMIT" at bounding box center [246, 188] width 194 height 29
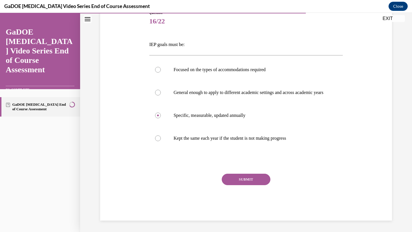
click at [233, 183] on button "SUBMIT" at bounding box center [246, 179] width 49 height 11
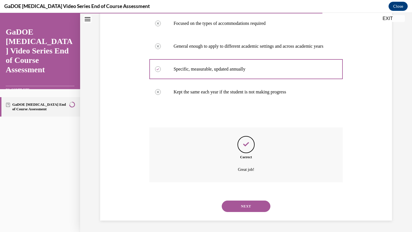
click at [233, 203] on button "NEXT" at bounding box center [246, 206] width 49 height 11
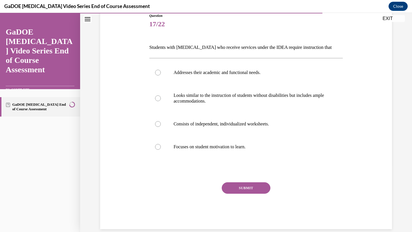
scroll to position [67, 0]
click at [210, 76] on label "Addresses their academic and functional needs." at bounding box center [246, 72] width 194 height 23
click at [161, 75] on input "Addresses their academic and functional needs." at bounding box center [158, 73] width 6 height 6
radio input "true"
click at [242, 189] on button "SUBMIT" at bounding box center [246, 187] width 49 height 11
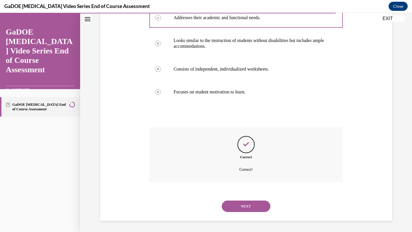
click at [237, 206] on button "NEXT" at bounding box center [246, 206] width 49 height 11
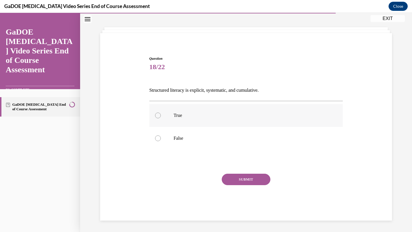
click at [191, 117] on p "True" at bounding box center [251, 116] width 155 height 6
click at [161, 117] on input "True" at bounding box center [158, 116] width 6 height 6
radio input "true"
click at [232, 181] on button "SUBMIT" at bounding box center [246, 179] width 49 height 11
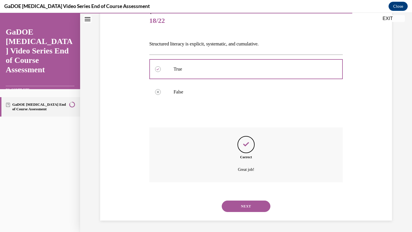
click at [236, 200] on div "NEXT" at bounding box center [246, 206] width 194 height 23
click at [232, 202] on button "NEXT" at bounding box center [246, 206] width 49 height 11
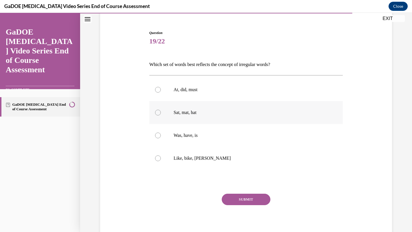
scroll to position [52, 0]
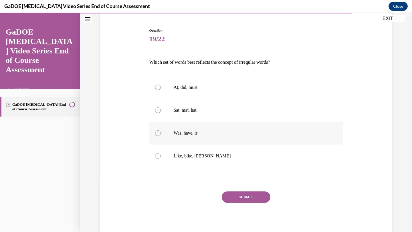
click at [194, 139] on label "Was, have, is" at bounding box center [246, 133] width 194 height 23
click at [161, 136] on input "Was, have, is" at bounding box center [158, 134] width 6 height 6
radio input "true"
click at [236, 196] on button "SUBMIT" at bounding box center [246, 197] width 49 height 11
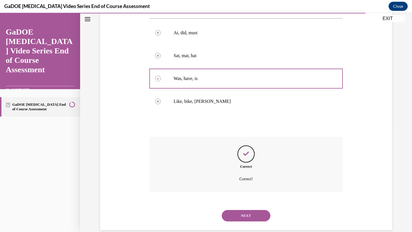
scroll to position [116, 0]
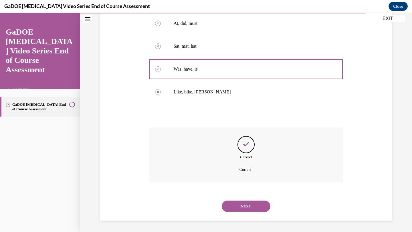
click at [240, 206] on button "NEXT" at bounding box center [246, 206] width 49 height 11
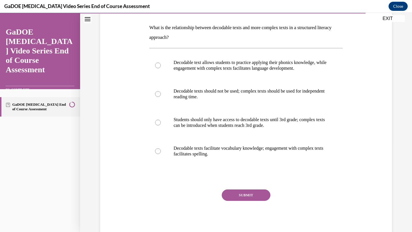
scroll to position [88, 0]
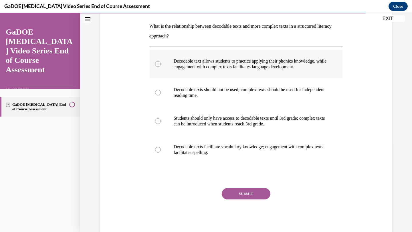
click at [219, 67] on p "Decodable text allows students to practice applying their phonics knowledge, wh…" at bounding box center [251, 63] width 155 height 11
click at [161, 67] on input "Decodable text allows students to practice applying their phonics knowledge, wh…" at bounding box center [158, 64] width 6 height 6
radio input "true"
click at [241, 198] on button "SUBMIT" at bounding box center [246, 193] width 49 height 11
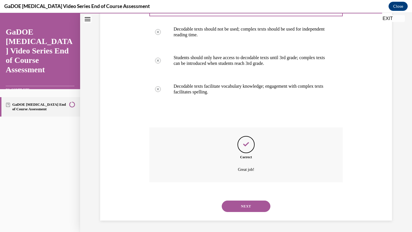
click at [234, 203] on button "NEXT" at bounding box center [246, 206] width 49 height 11
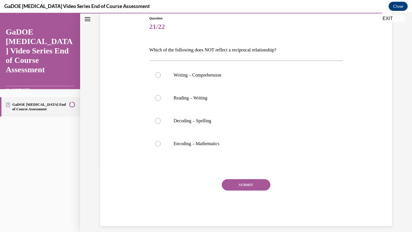
scroll to position [64, 0]
click at [196, 149] on label "Encoding – Mathematics" at bounding box center [246, 144] width 194 height 23
click at [161, 147] on input "Encoding – Mathematics" at bounding box center [158, 144] width 6 height 6
radio input "true"
click at [242, 188] on button "SUBMIT" at bounding box center [246, 185] width 49 height 11
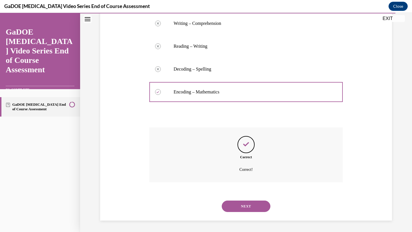
click at [238, 204] on button "NEXT" at bounding box center [246, 206] width 49 height 11
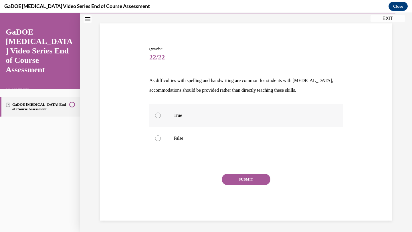
click at [190, 112] on label "True" at bounding box center [246, 115] width 194 height 23
click at [161, 113] on input "True" at bounding box center [158, 116] width 6 height 6
radio input "true"
click at [197, 135] on label "False" at bounding box center [246, 138] width 194 height 23
click at [161, 136] on input "False" at bounding box center [158, 139] width 6 height 6
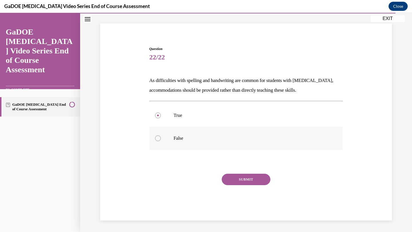
radio input "true"
click at [225, 83] on p "As difficulties with spelling and handwriting are common for students with [MED…" at bounding box center [246, 85] width 194 height 19
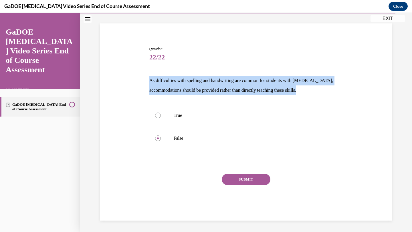
copy p "As difficulties with spelling and handwriting are common for students with [MED…"
click at [242, 184] on button "SUBMIT" at bounding box center [246, 179] width 49 height 11
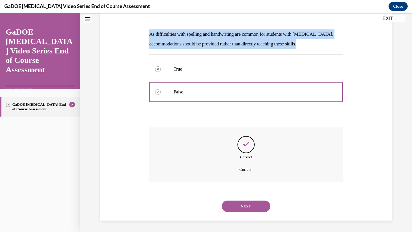
click at [233, 204] on button "NEXT" at bounding box center [246, 206] width 49 height 11
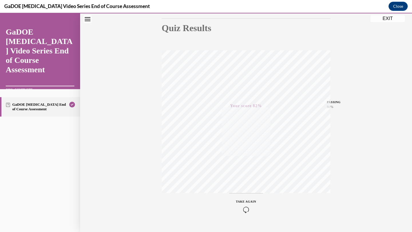
scroll to position [74, 0]
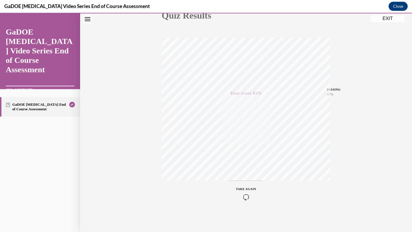
click at [386, 20] on button "EXIT" at bounding box center [388, 18] width 34 height 7
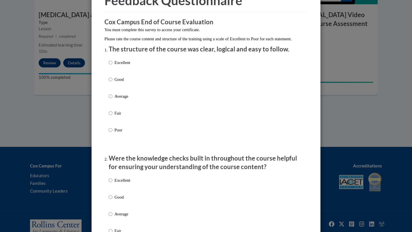
scroll to position [39, 0]
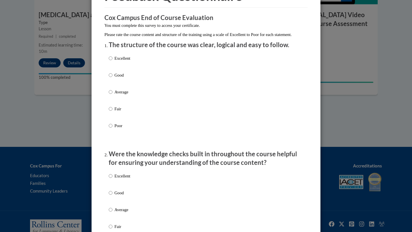
click at [118, 78] on p "Good" at bounding box center [123, 75] width 16 height 6
click at [113, 78] on input "Good" at bounding box center [111, 75] width 4 height 6
radio input "true"
click at [119, 62] on p "Excellent" at bounding box center [123, 58] width 16 height 6
click at [113, 62] on input "Excellent" at bounding box center [111, 58] width 4 height 6
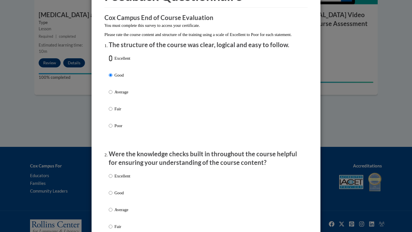
radio input "true"
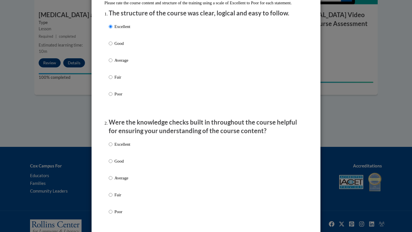
click at [118, 148] on p "Excellent" at bounding box center [123, 144] width 16 height 6
click at [113, 148] on input "Excellent" at bounding box center [111, 144] width 4 height 6
radio input "true"
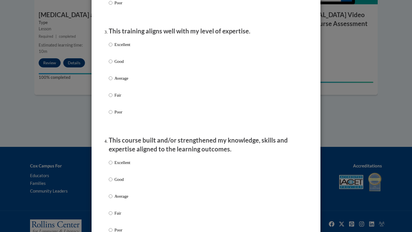
scroll to position [284, 0]
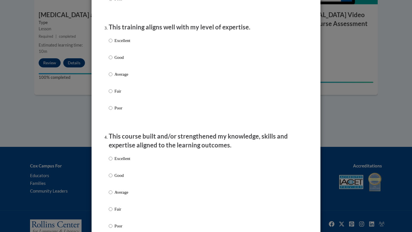
click at [127, 43] on div "Excellent Good Average Fair Poor" at bounding box center [119, 79] width 21 height 89
click at [125, 44] on p "Excellent" at bounding box center [123, 41] width 16 height 6
click at [113, 44] on input "Excellent" at bounding box center [111, 41] width 4 height 6
radio input "true"
click at [115, 170] on label "Excellent" at bounding box center [119, 163] width 21 height 15
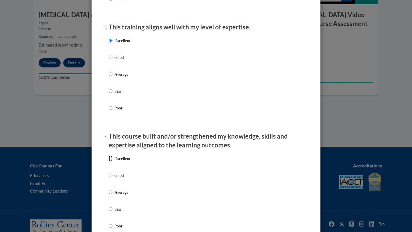
click at [113, 162] on input "Excellent" at bounding box center [111, 159] width 4 height 6
radio input "true"
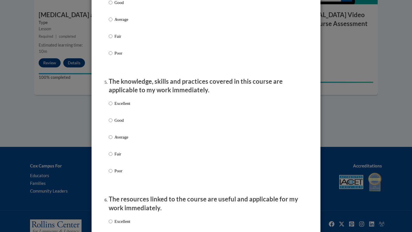
click at [123, 113] on label "Excellent" at bounding box center [119, 107] width 21 height 15
click at [113, 107] on input "Excellent" at bounding box center [111, 103] width 4 height 6
radio input "true"
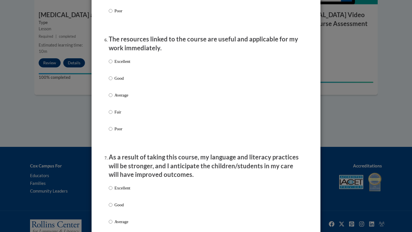
scroll to position [628, 0]
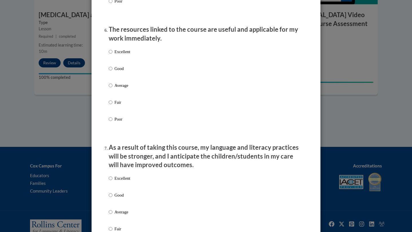
click at [127, 55] on p "Excellent" at bounding box center [123, 52] width 16 height 6
click at [113, 55] on input "Excellent" at bounding box center [111, 52] width 4 height 6
radio input "true"
click at [120, 182] on p "Excellent" at bounding box center [123, 179] width 16 height 6
click at [113, 182] on input "Excellent" at bounding box center [111, 179] width 4 height 6
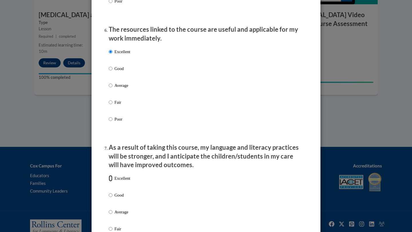
radio input "true"
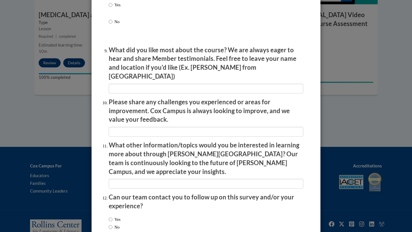
scroll to position [959, 0]
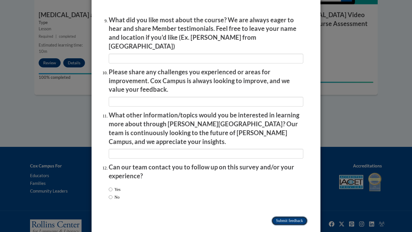
click at [274, 217] on input "Submit feedback" at bounding box center [290, 221] width 36 height 9
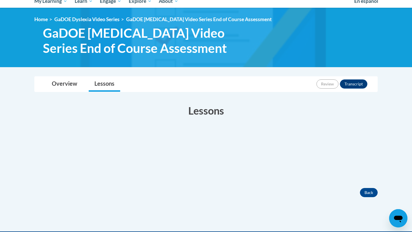
scroll to position [67, 0]
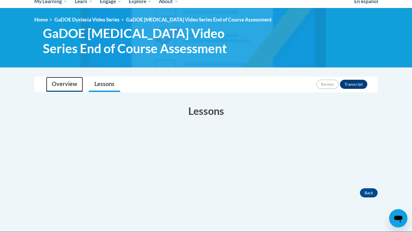
click at [62, 84] on link "Overview" at bounding box center [64, 84] width 37 height 15
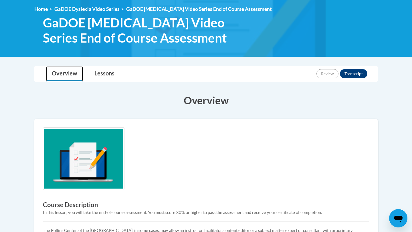
scroll to position [76, 0]
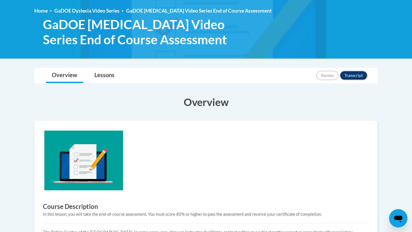
click at [357, 76] on button "Transcript" at bounding box center [353, 75] width 27 height 9
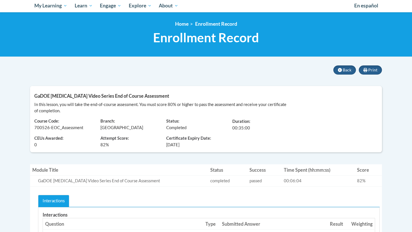
scroll to position [64, 0]
